Goal: Information Seeking & Learning: Understand process/instructions

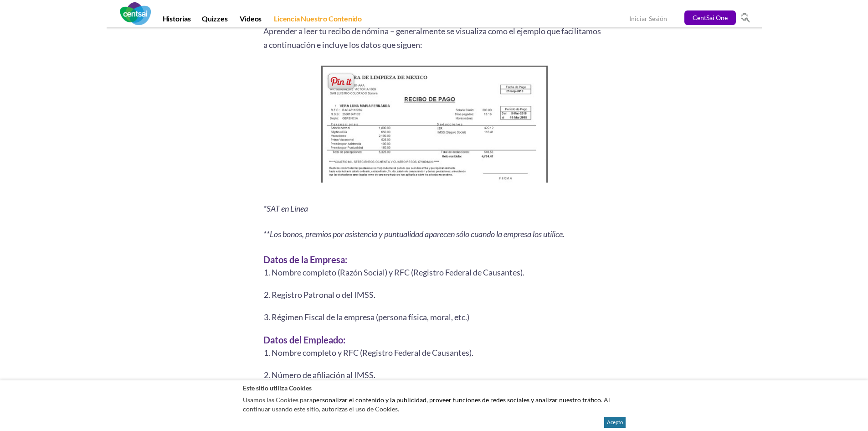
click at [359, 145] on img at bounding box center [434, 126] width 234 height 127
click at [402, 141] on img at bounding box center [434, 126] width 234 height 127
click at [398, 141] on img at bounding box center [434, 126] width 234 height 127
click at [382, 142] on img at bounding box center [434, 126] width 234 height 127
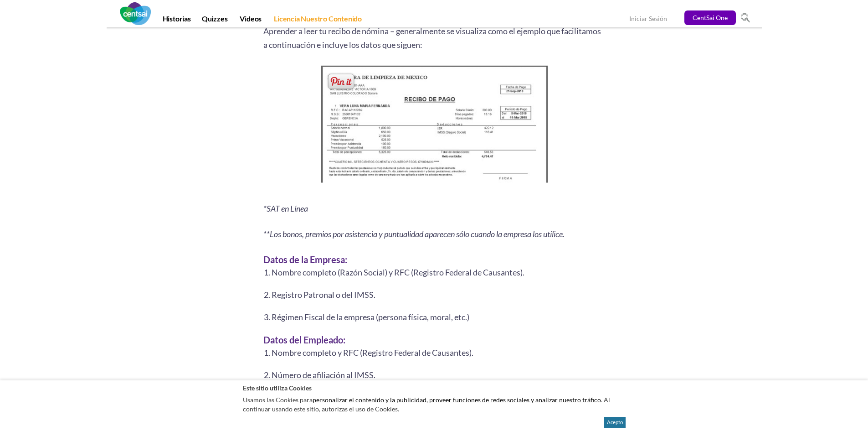
click at [382, 142] on img at bounding box center [434, 126] width 234 height 127
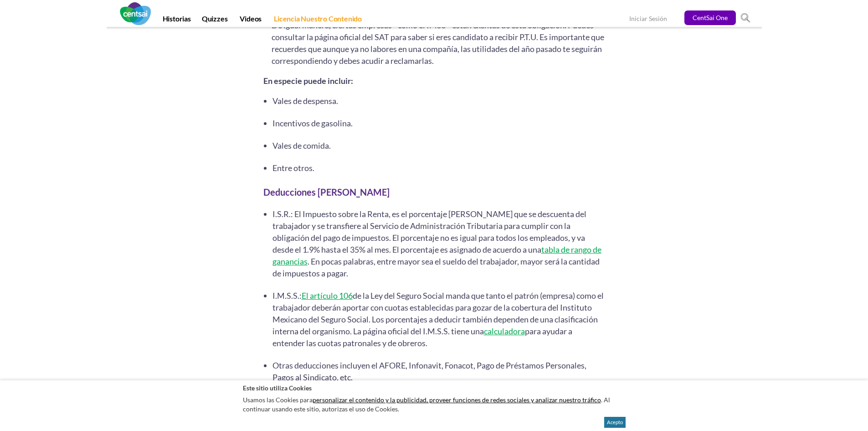
scroll to position [2326, 0]
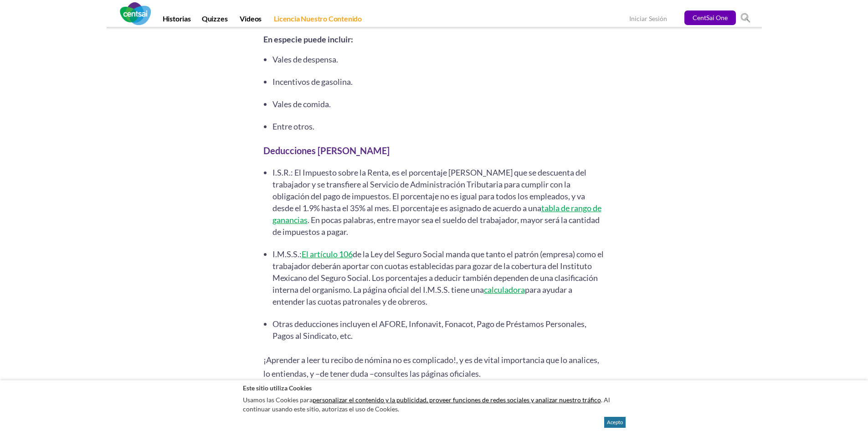
click at [512, 261] on li "I.M.S.S.: El artículo 106 de la Ley del Seguro Social manda que tanto el patrón…" at bounding box center [439, 277] width 333 height 59
click at [538, 265] on li "I.M.S.S.: El artículo 106 de la Ley del Seguro Social manda que tanto el patrón…" at bounding box center [439, 277] width 333 height 59
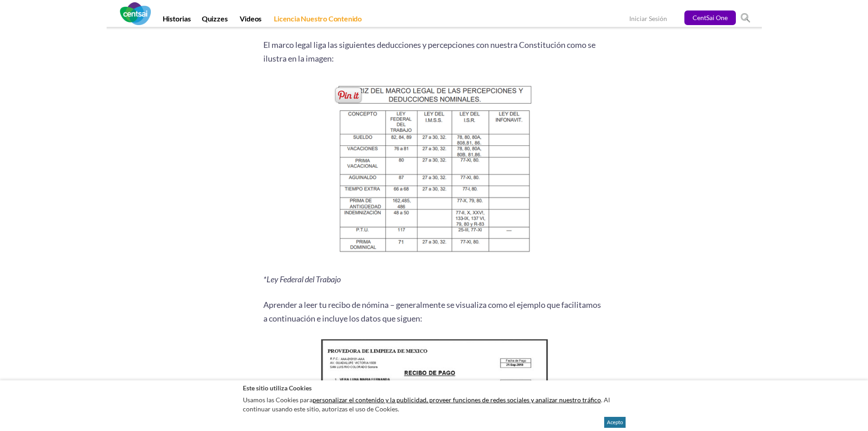
scroll to position [1094, 0]
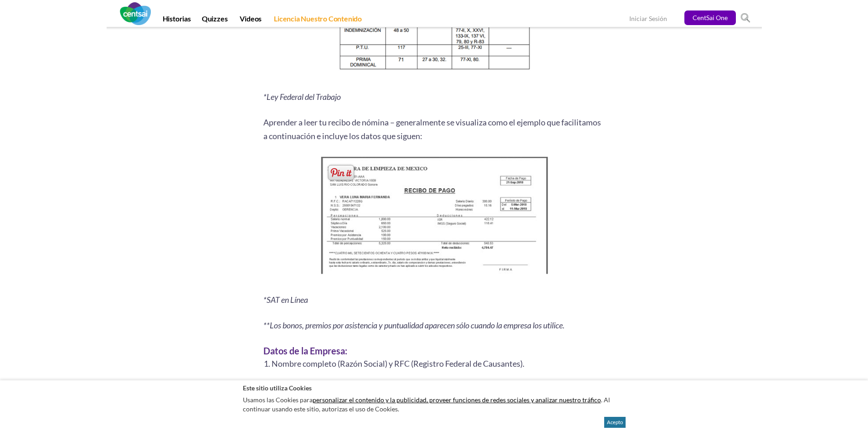
click at [335, 263] on img at bounding box center [434, 217] width 234 height 127
click at [334, 262] on img at bounding box center [434, 217] width 234 height 127
click at [325, 258] on img at bounding box center [434, 217] width 234 height 127
click at [326, 258] on img at bounding box center [434, 217] width 234 height 127
click at [347, 254] on img at bounding box center [434, 217] width 234 height 127
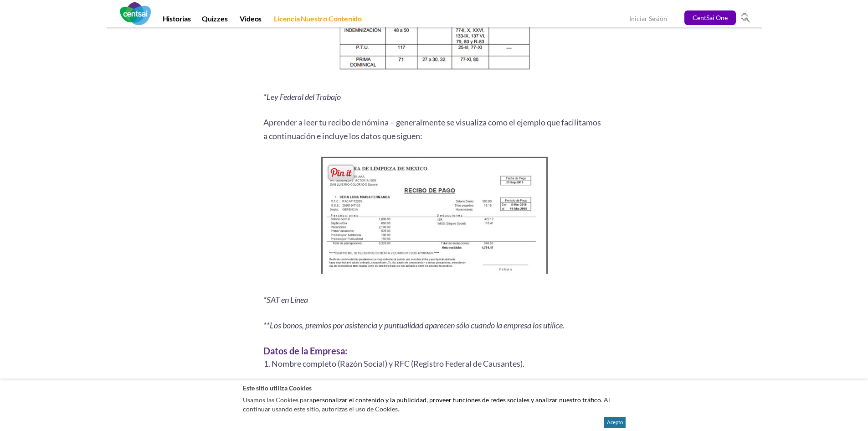
click at [347, 254] on img at bounding box center [434, 217] width 234 height 127
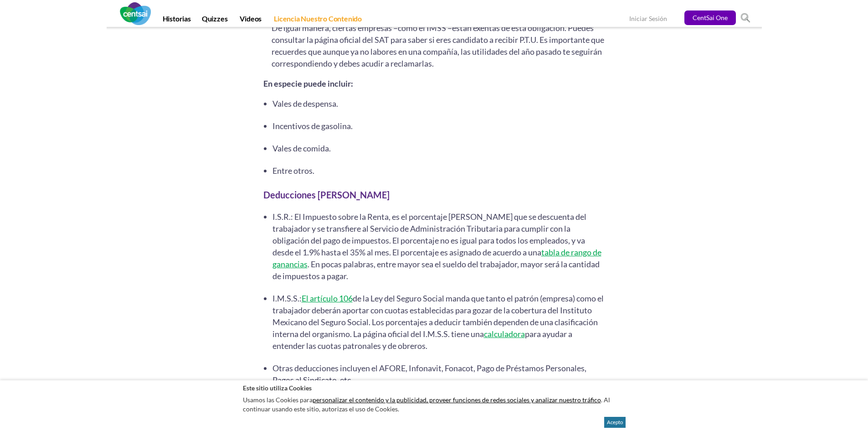
scroll to position [2326, 0]
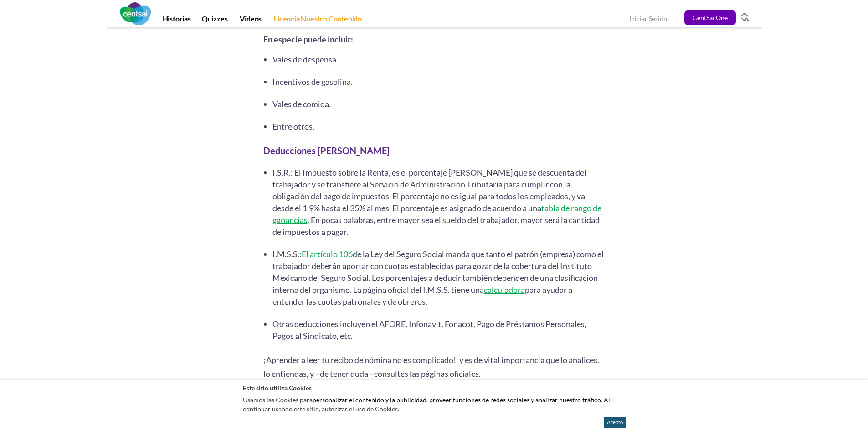
click at [623, 420] on button "Acepto" at bounding box center [615, 422] width 21 height 11
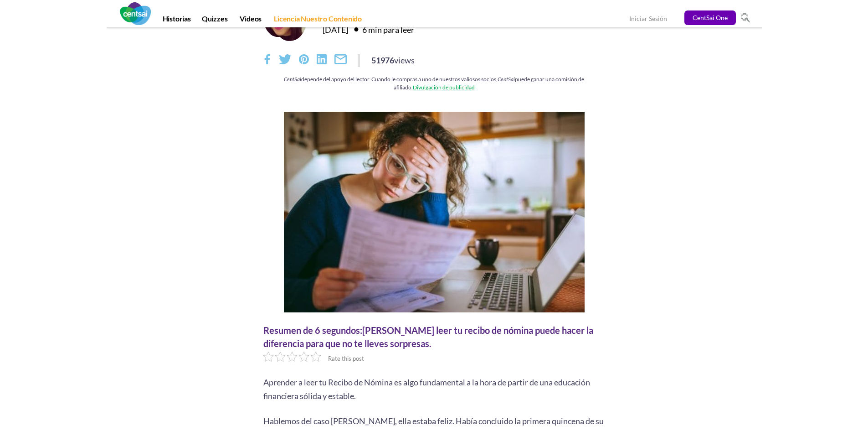
scroll to position [0, 0]
